Goal: Information Seeking & Learning: Learn about a topic

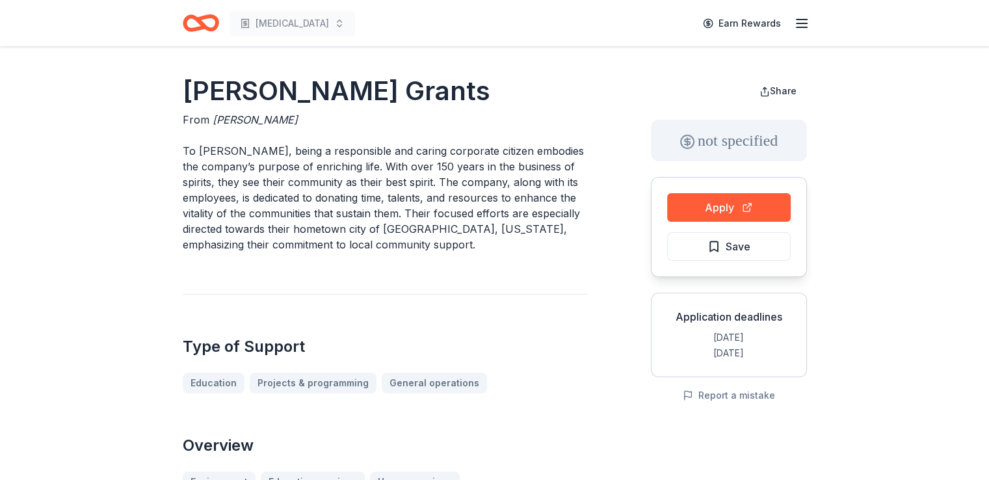
click at [200, 27] on icon "Home" at bounding box center [195, 22] width 20 height 13
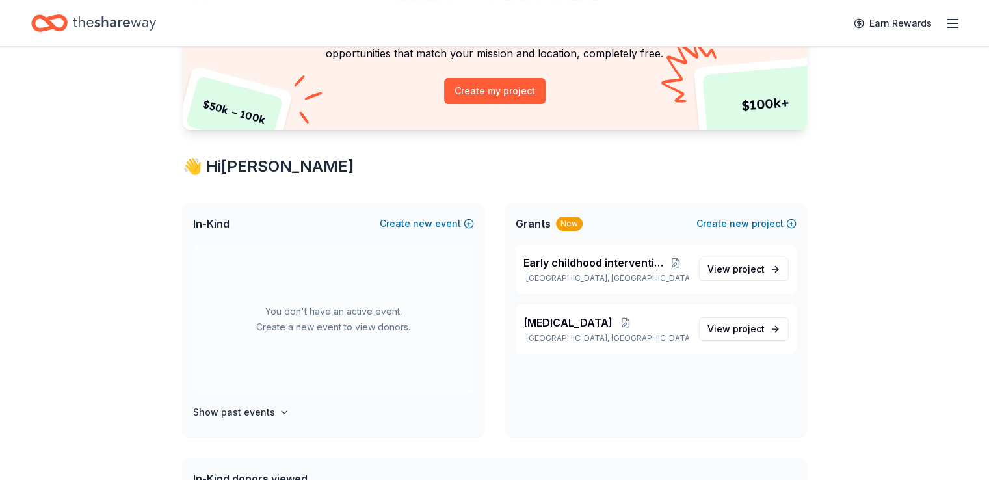
scroll to position [138, 0]
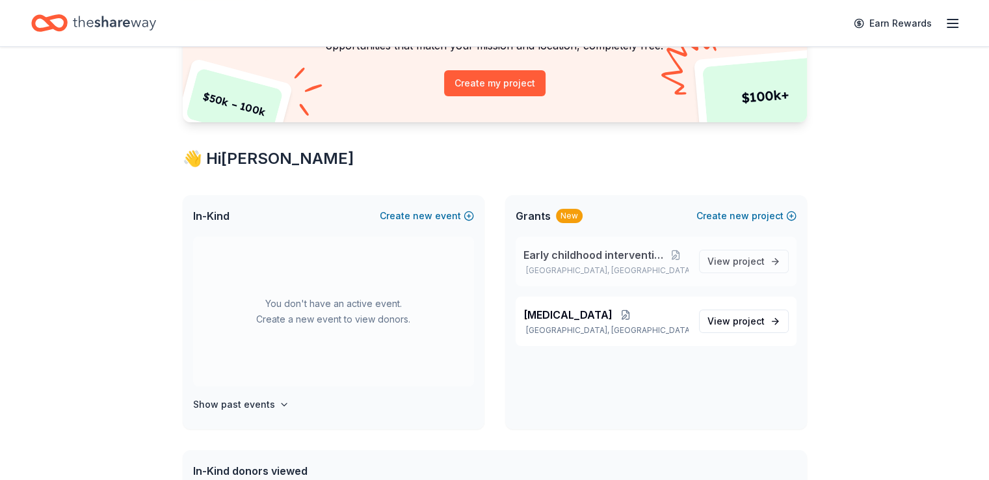
click at [626, 253] on span "Early childhood intervention" at bounding box center [593, 255] width 140 height 16
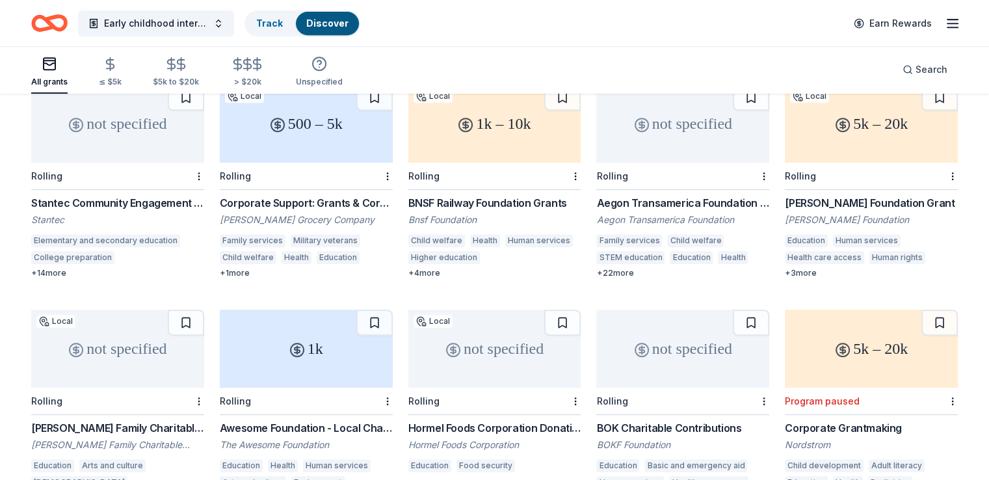
scroll to position [598, 0]
click at [130, 195] on div "Stantec Community Engagement Grant" at bounding box center [117, 203] width 173 height 16
click at [55, 63] on icon "button" at bounding box center [50, 64] width 12 height 2
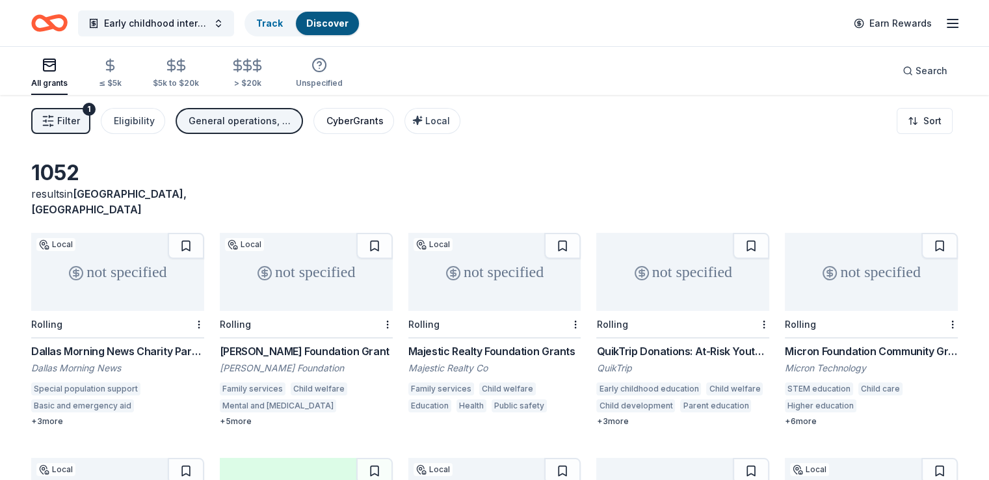
click at [384, 123] on div "CyberGrants" at bounding box center [354, 121] width 57 height 16
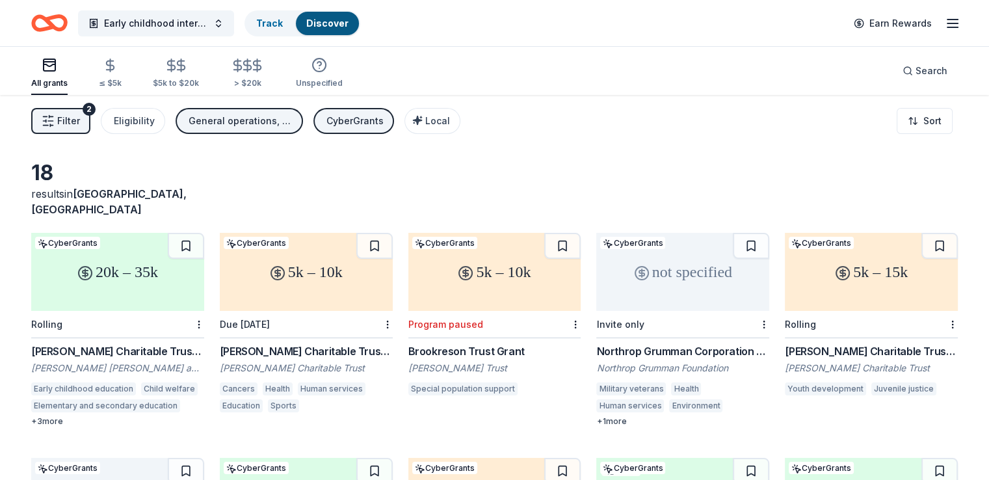
click at [144, 323] on div "20k – 35k CyberGrants Rolling McInnes Charitable Trust Grant Sally Brown McInne…" at bounding box center [117, 330] width 173 height 194
click at [450, 120] on span "Local" at bounding box center [437, 120] width 25 height 11
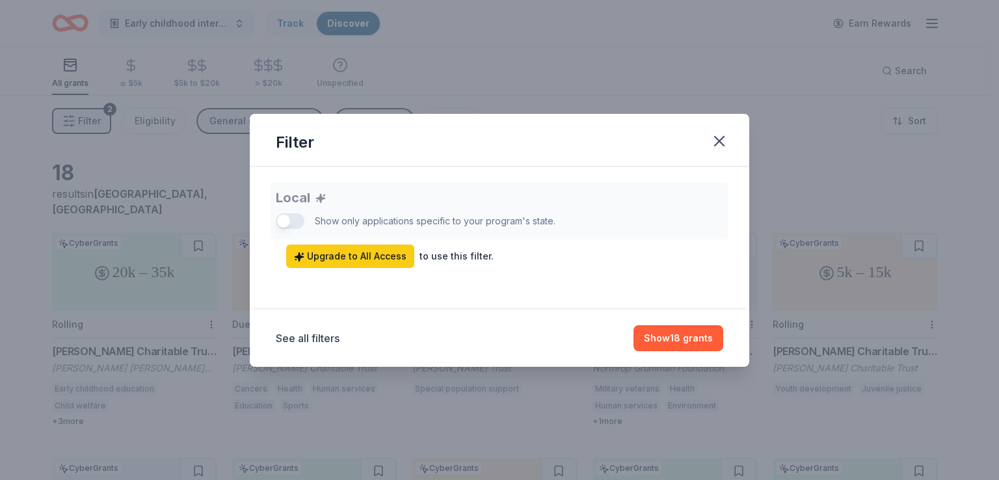
click at [283, 224] on div "Local Show only applications specific to your program's state. Upgrade to All A…" at bounding box center [499, 225] width 447 height 86
click at [683, 336] on button "Show 18 grants" at bounding box center [678, 338] width 90 height 26
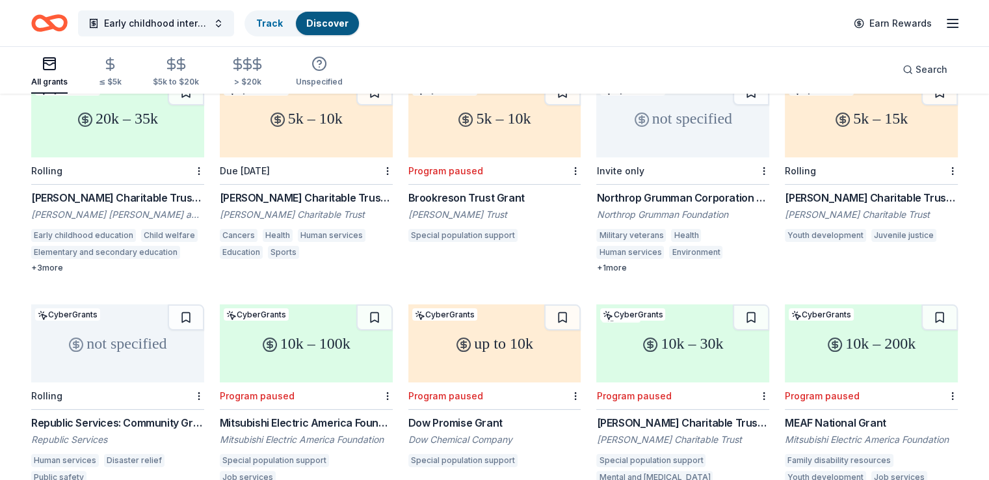
scroll to position [154, 0]
click at [843, 189] on div "Willis C. Helm Charitable Trust Grant" at bounding box center [871, 197] width 173 height 16
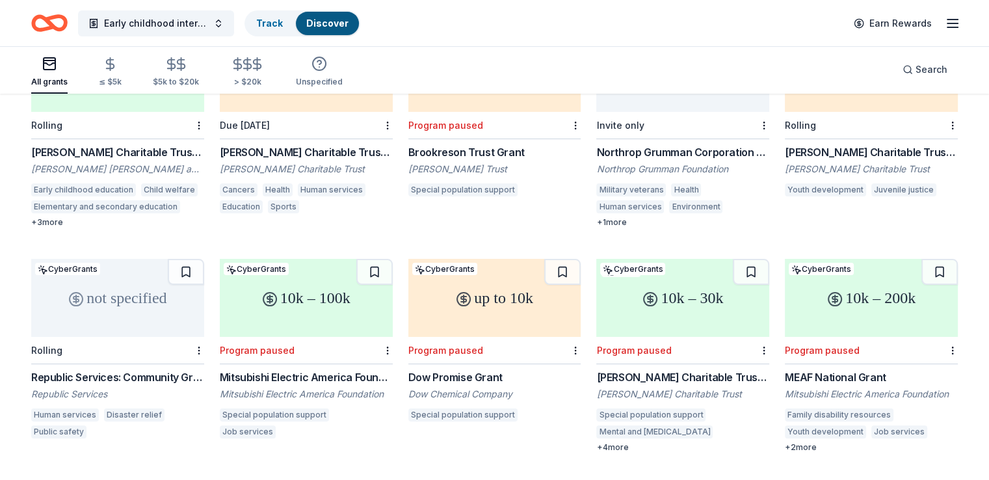
scroll to position [198, 0]
click at [255, 68] on icon "button" at bounding box center [247, 64] width 15 height 15
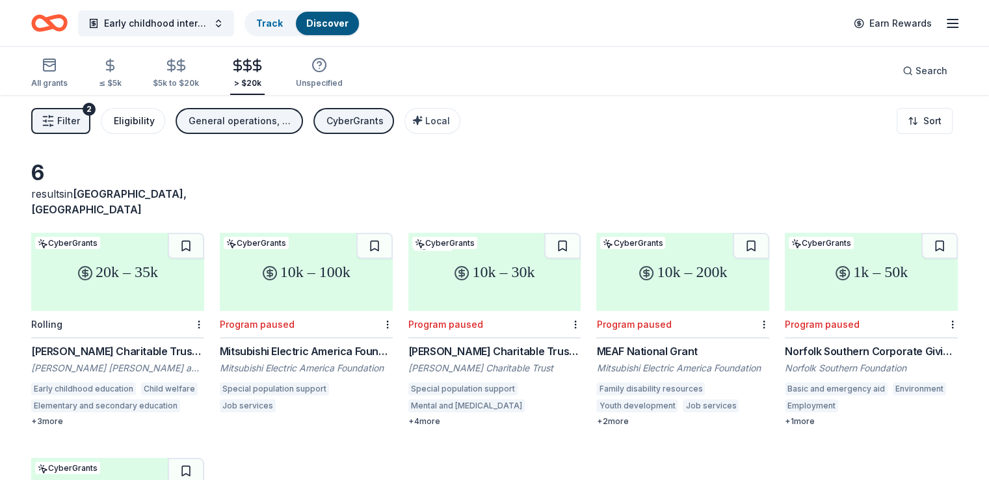
click at [155, 119] on div "Eligibility" at bounding box center [134, 121] width 41 height 16
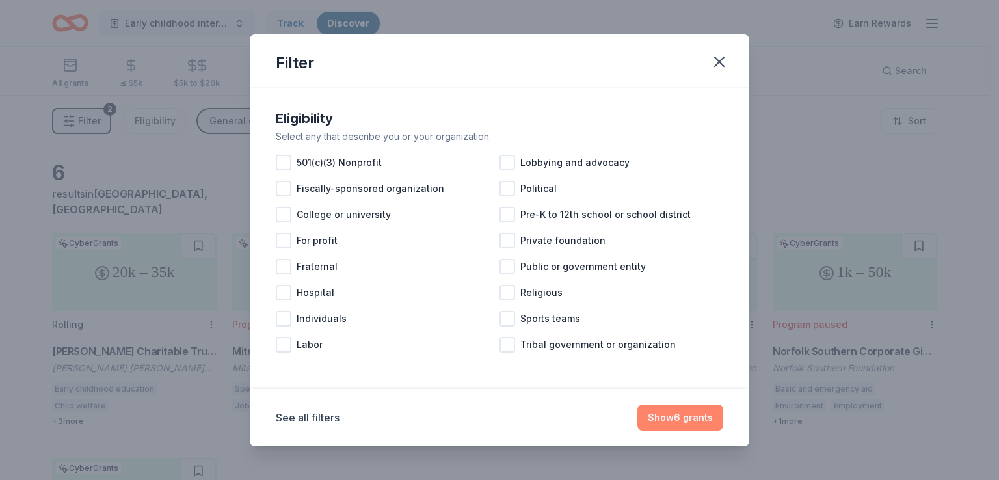
click at [690, 417] on button "Show 6 grants" at bounding box center [680, 417] width 86 height 26
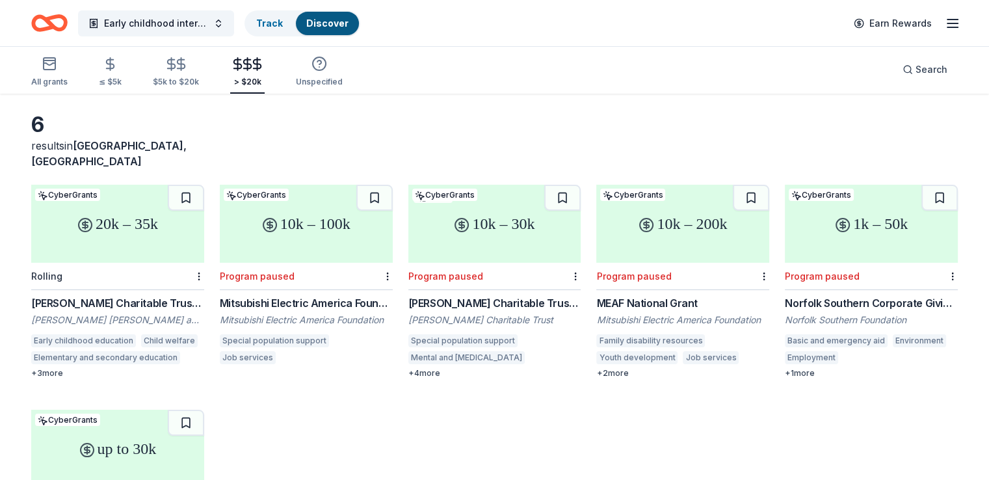
scroll to position [49, 0]
click at [118, 59] on icon "button" at bounding box center [110, 64] width 15 height 15
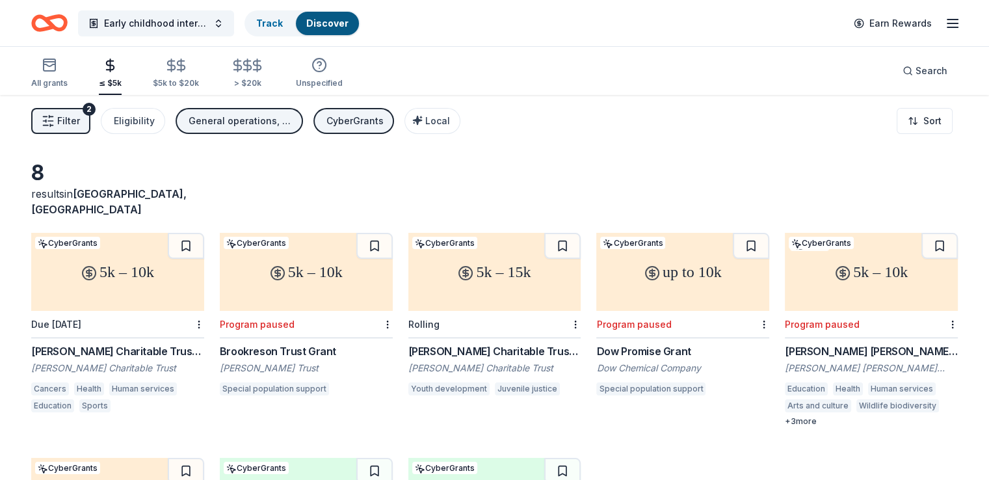
click at [150, 343] on div "Herbert E. Parker Charitable Trust Grants" at bounding box center [117, 351] width 173 height 16
click at [208, 29] on span "Early childhood intervention" at bounding box center [156, 24] width 104 height 16
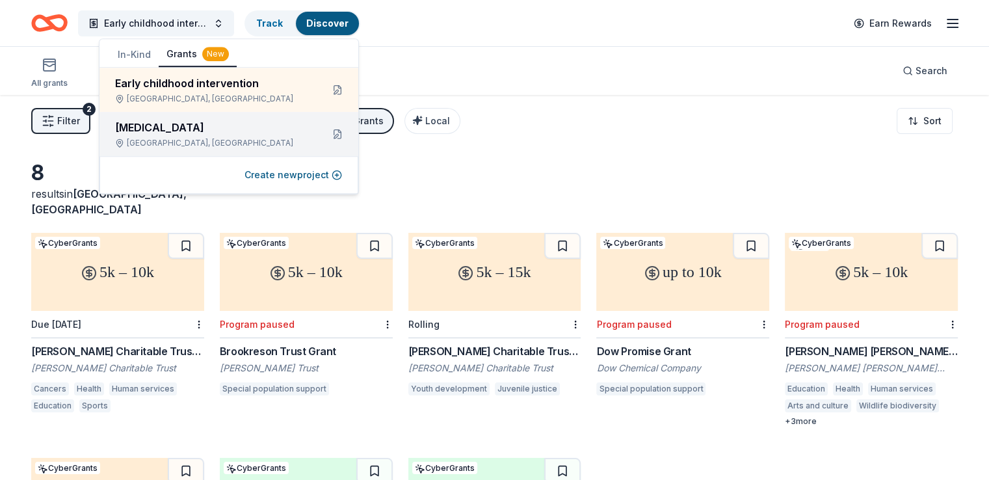
click at [200, 138] on div "Richardson, TX" at bounding box center [213, 143] width 196 height 10
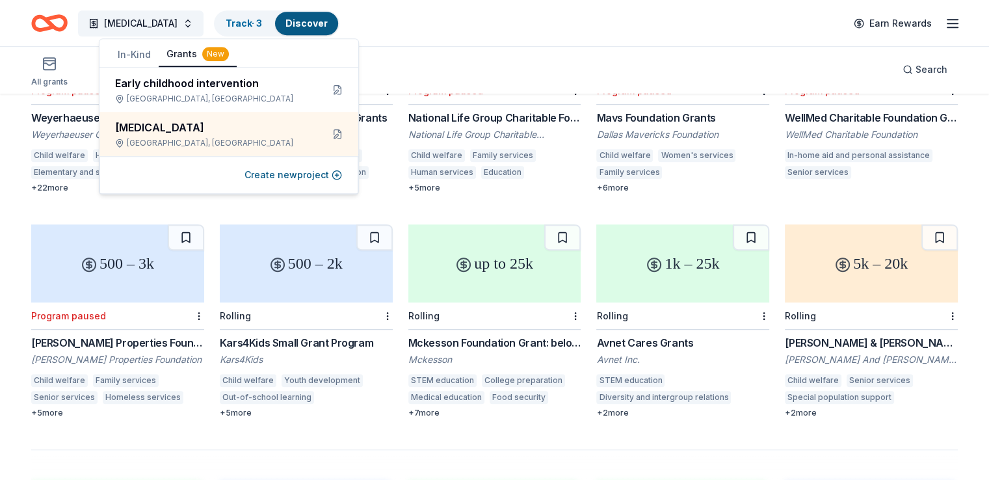
scroll to position [684, 0]
click at [484, 334] on div "Mckesson Foundation Grant: below $25,000" at bounding box center [494, 342] width 173 height 16
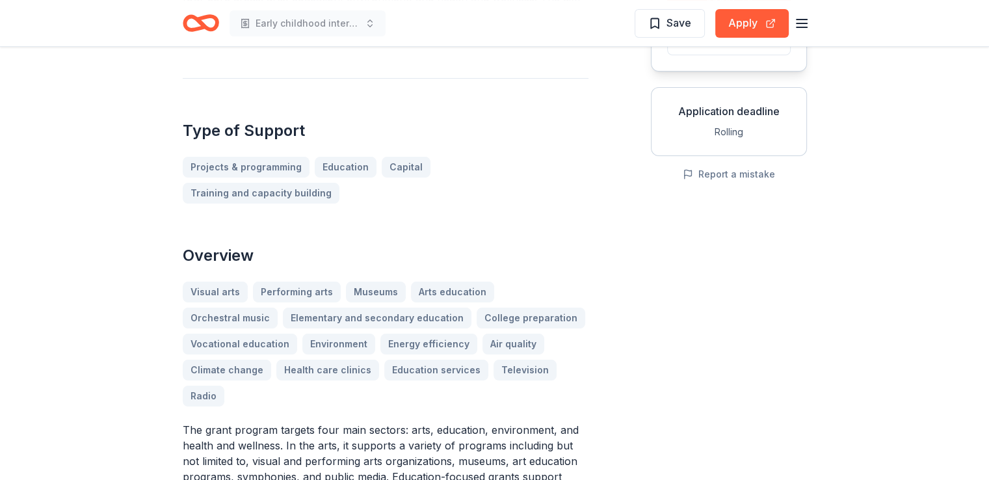
scroll to position [207, 0]
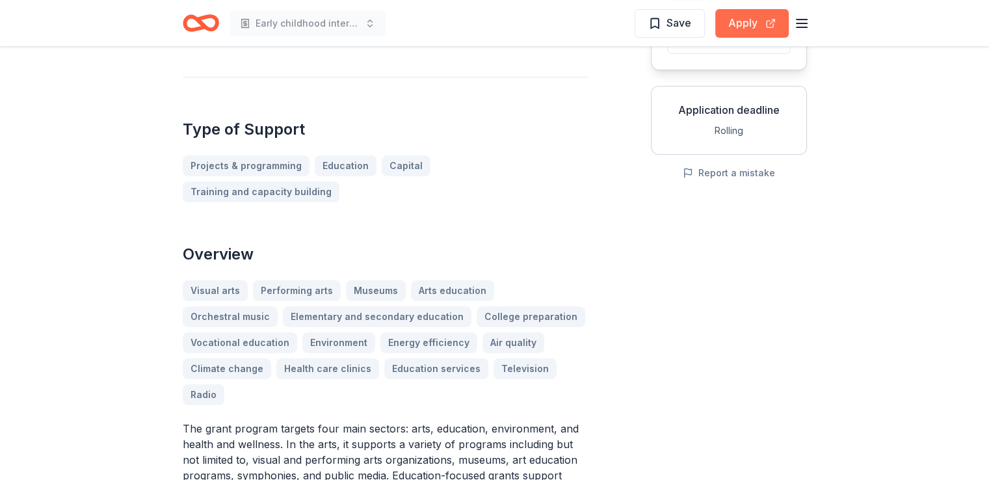
click at [746, 31] on button "Apply" at bounding box center [751, 23] width 73 height 29
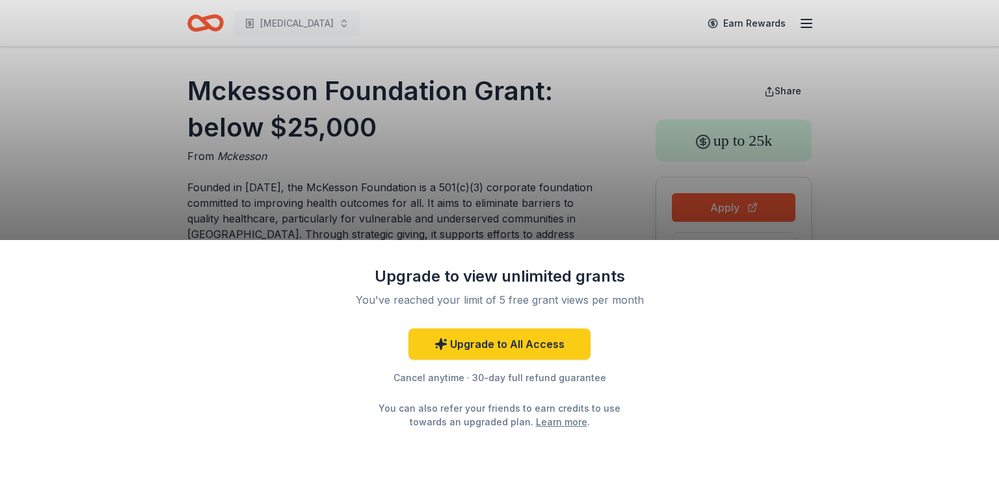
click at [529, 151] on div "Upgrade to view unlimited grants You've reached your limit of 5 free grant view…" at bounding box center [499, 240] width 999 height 480
